Goal: Find specific page/section

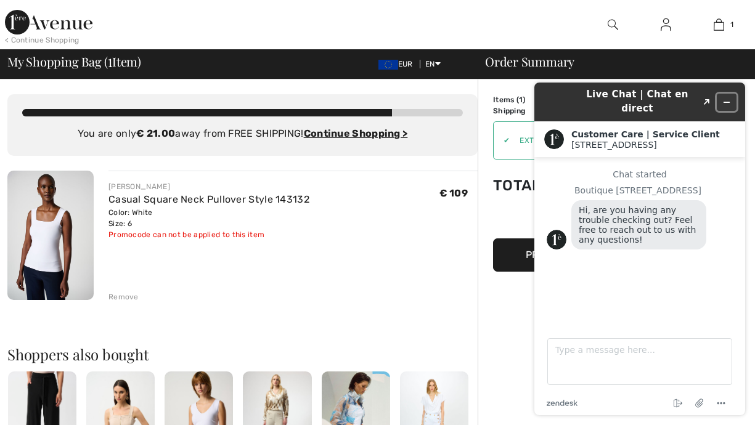
click at [730, 98] on icon "Minimize widget" at bounding box center [726, 102] width 9 height 9
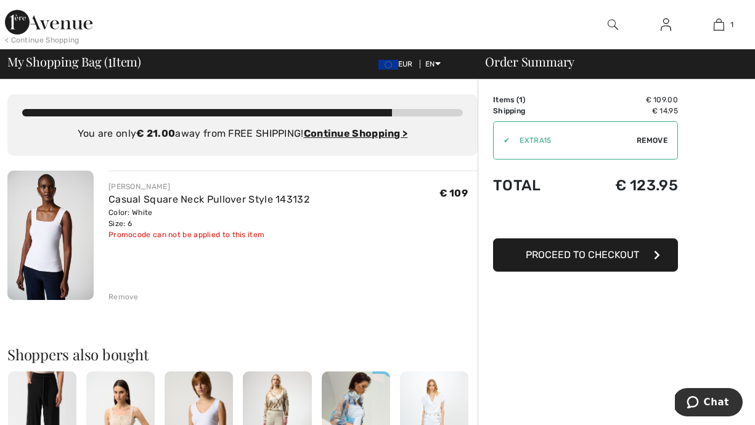
click at [397, 64] on span "EUR" at bounding box center [397, 64] width 39 height 9
click at [609, 22] on img at bounding box center [612, 24] width 10 height 15
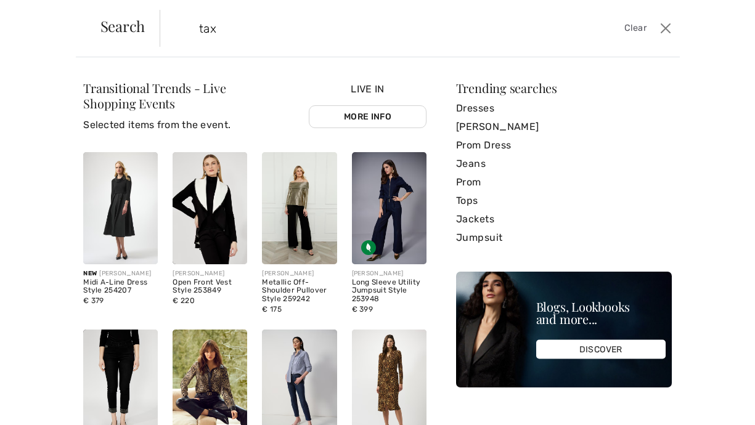
type input "tax"
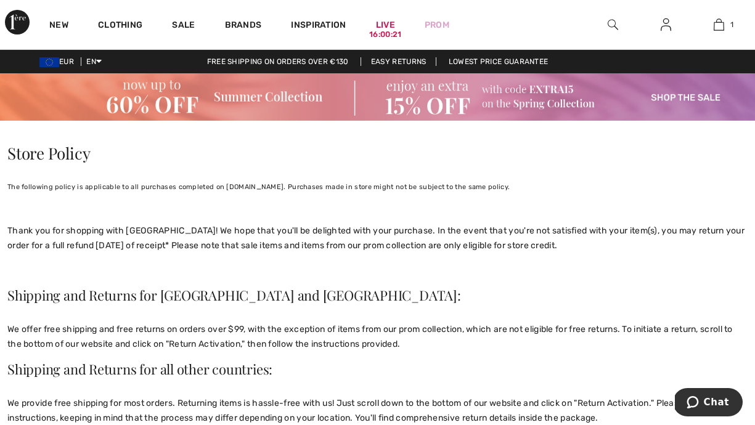
click at [389, 61] on link "Easy Returns" at bounding box center [398, 61] width 76 height 9
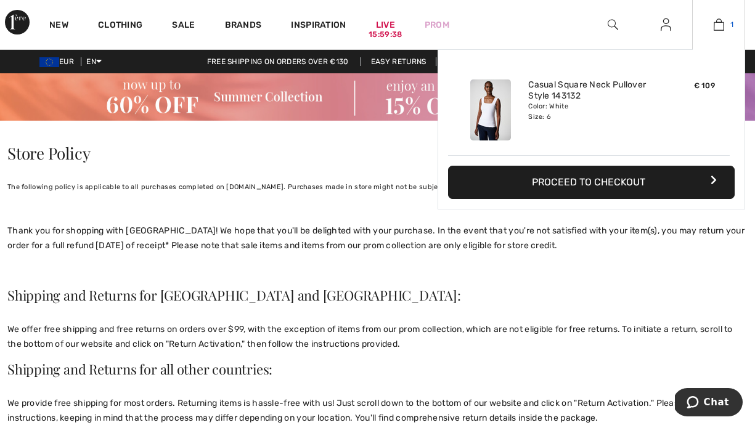
click at [726, 28] on link "1" at bounding box center [718, 24] width 52 height 15
click at [540, 107] on div "Color: White Size: 6" at bounding box center [588, 112] width 121 height 20
